Goal: Information Seeking & Learning: Check status

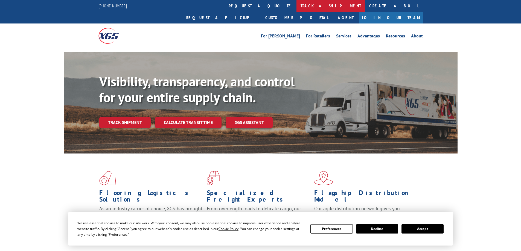
click at [296, 6] on link "track a shipment" at bounding box center [330, 6] width 69 height 12
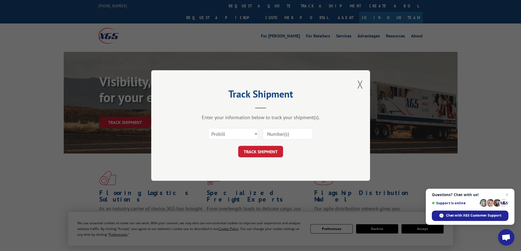
click at [486, 106] on div "Track Shipment Enter your information below to track your shipment(s). Select c…" at bounding box center [260, 125] width 521 height 251
click at [231, 135] on select "Select category... Probill BOL PO" at bounding box center [233, 133] width 50 height 11
select select "bol"
click at [208, 128] on select "Select category... Probill BOL PO" at bounding box center [233, 133] width 50 height 11
click at [278, 133] on input at bounding box center [288, 133] width 50 height 11
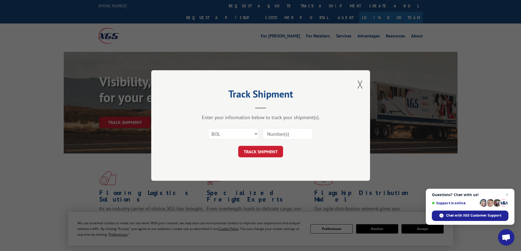
paste input "7041429"
type input "7041429"
click at [260, 148] on button "TRACK SHIPMENT" at bounding box center [260, 151] width 45 height 11
